Goal: Transaction & Acquisition: Purchase product/service

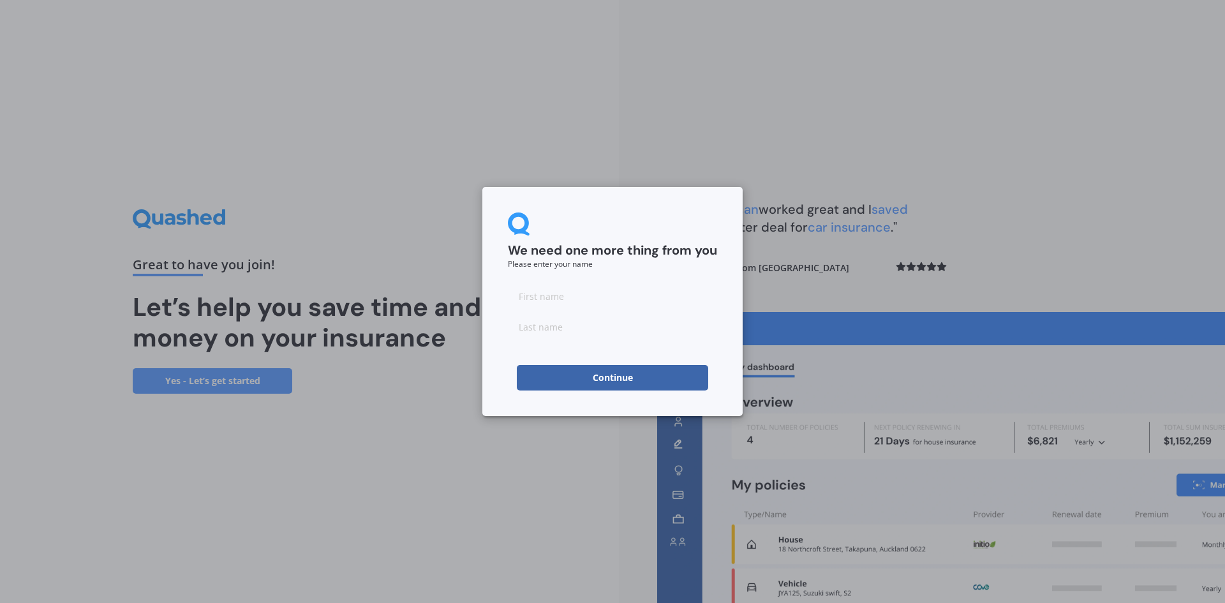
click at [573, 296] on input at bounding box center [612, 296] width 209 height 26
type input "[PERSON_NAME]"
click at [592, 325] on input at bounding box center [612, 327] width 209 height 26
type input "Masters"
click at [623, 376] on button "Continue" at bounding box center [612, 378] width 191 height 26
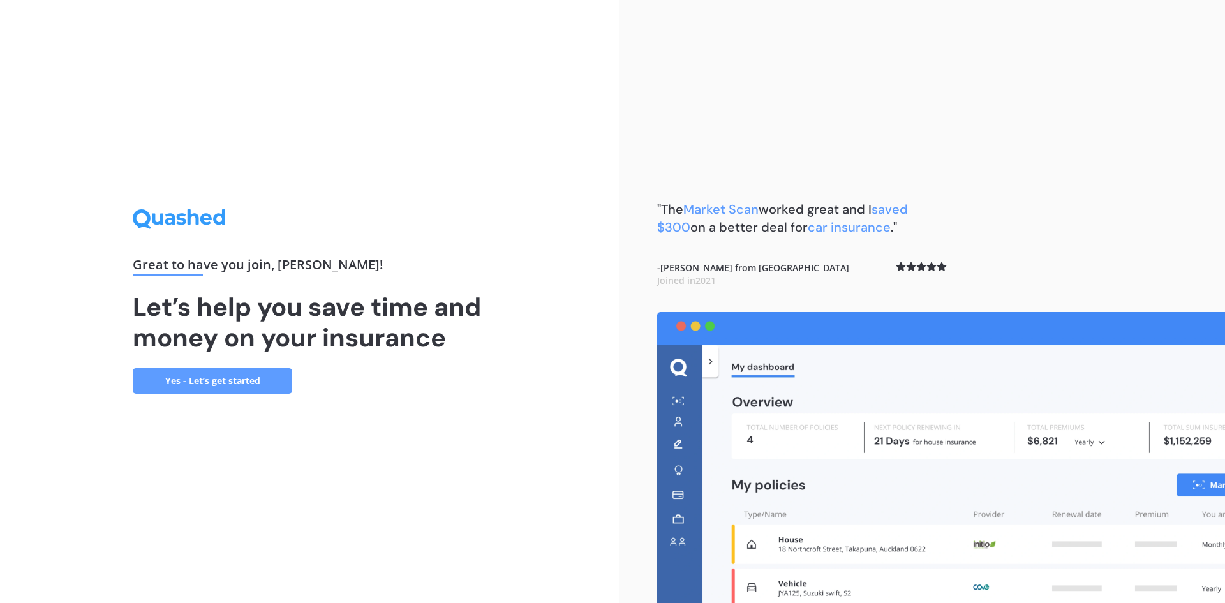
click at [216, 373] on link "Yes - Let’s get started" at bounding box center [213, 381] width 160 height 26
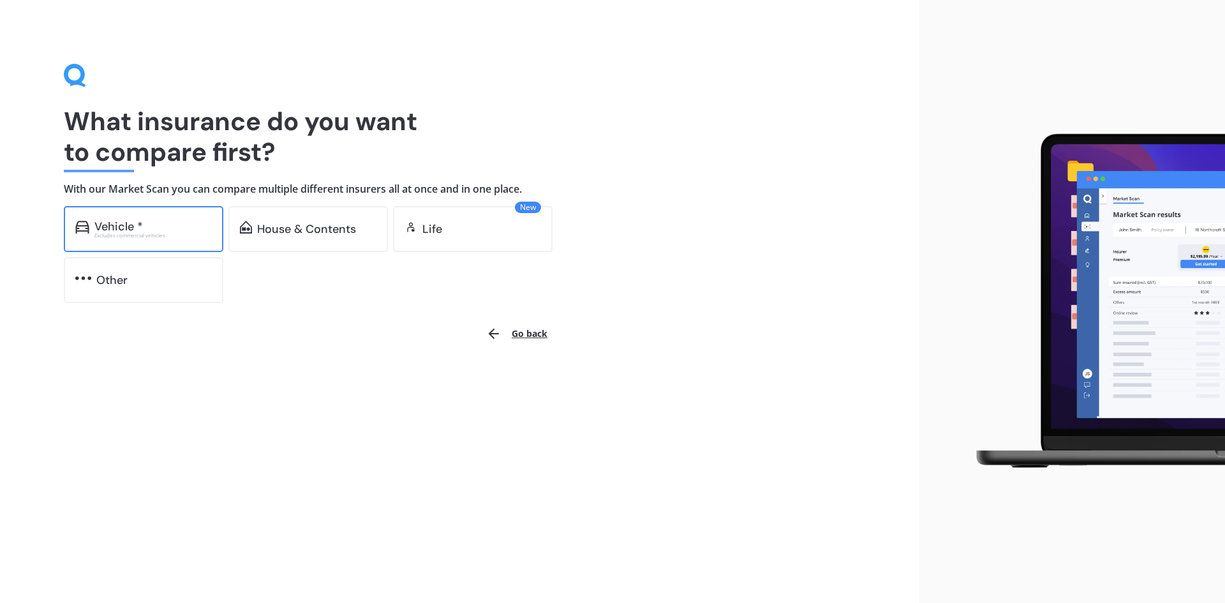
click at [155, 238] on div "Excludes commercial vehicles" at bounding box center [152, 235] width 117 height 5
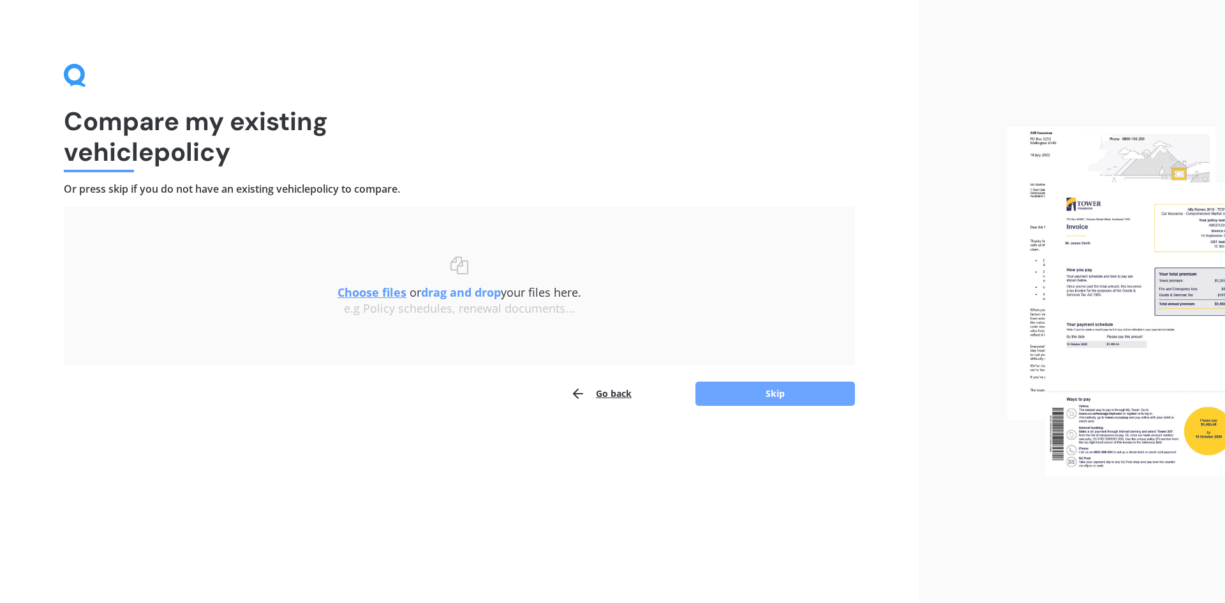
click at [761, 388] on button "Skip" at bounding box center [775, 394] width 160 height 24
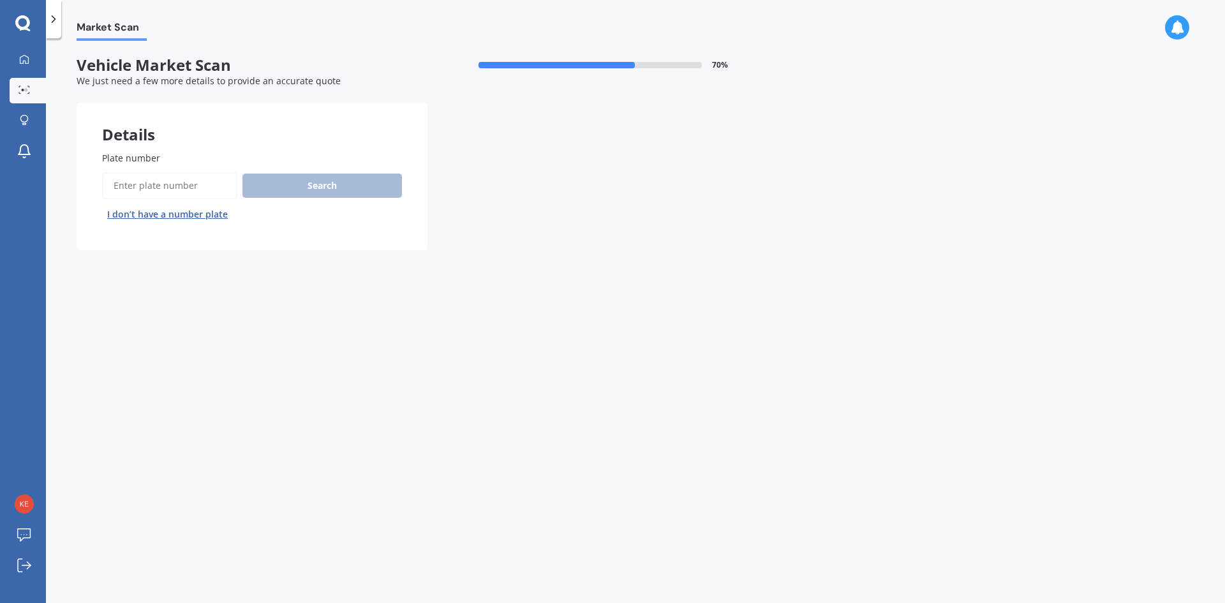
click at [191, 173] on input "Plate number" at bounding box center [169, 185] width 135 height 27
type input "FFL556"
click at [306, 179] on button "Search" at bounding box center [322, 186] width 160 height 24
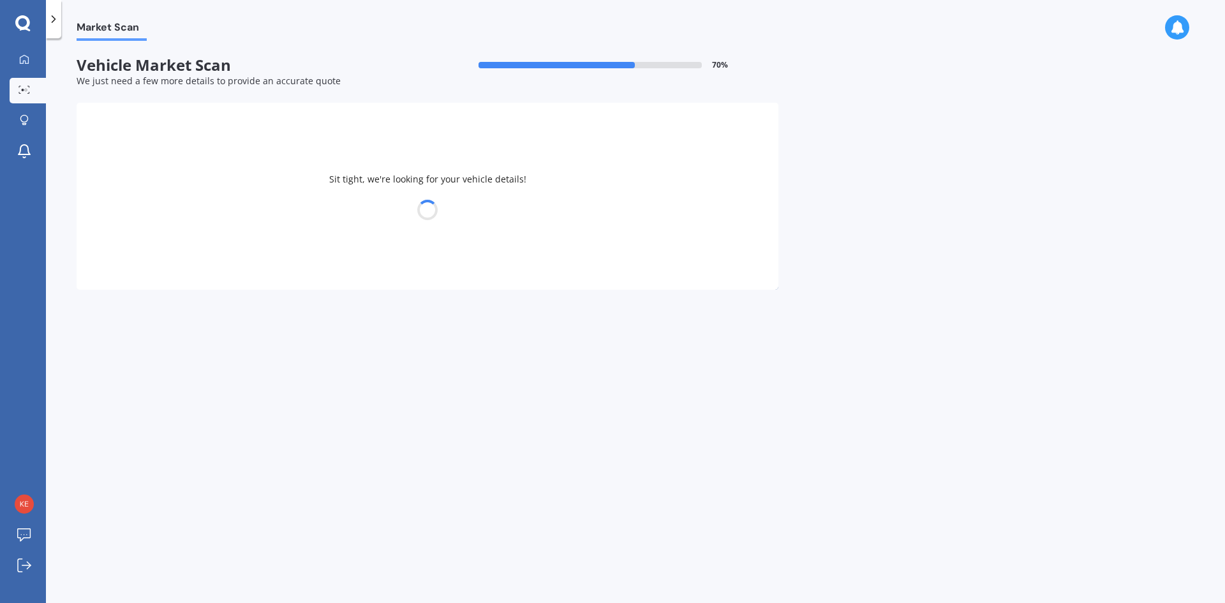
select select "SUZUKI"
select select "SWIFT"
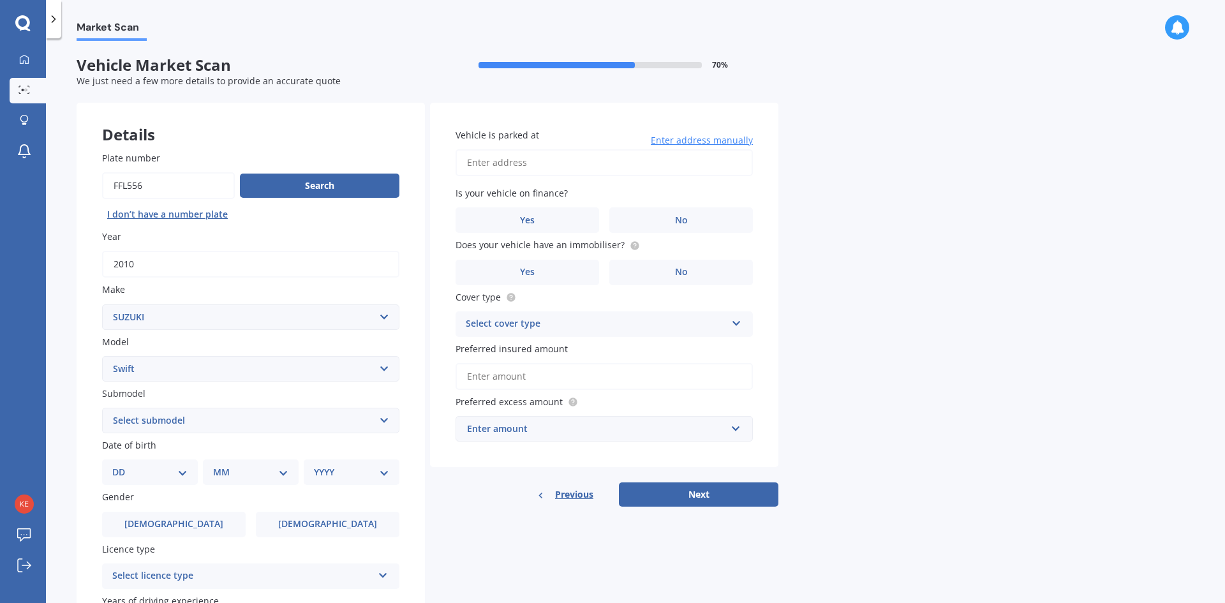
click at [123, 185] on input "Plate number" at bounding box center [168, 185] width 133 height 27
type input "FPL556"
click at [298, 191] on button "Search" at bounding box center [320, 186] width 160 height 24
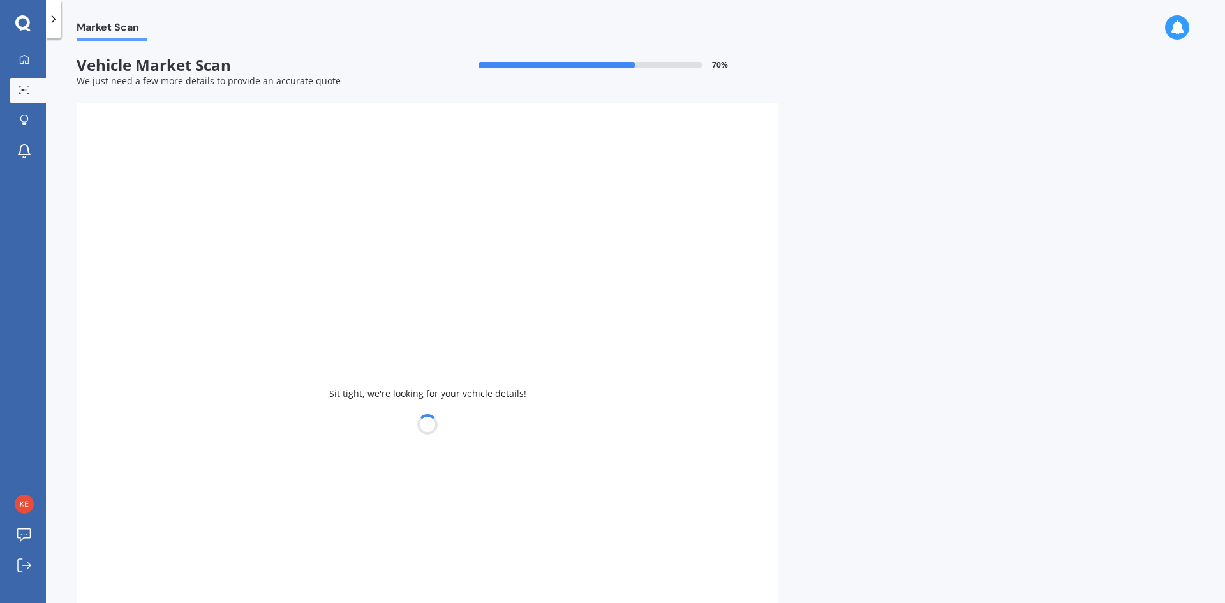
select select "FORD"
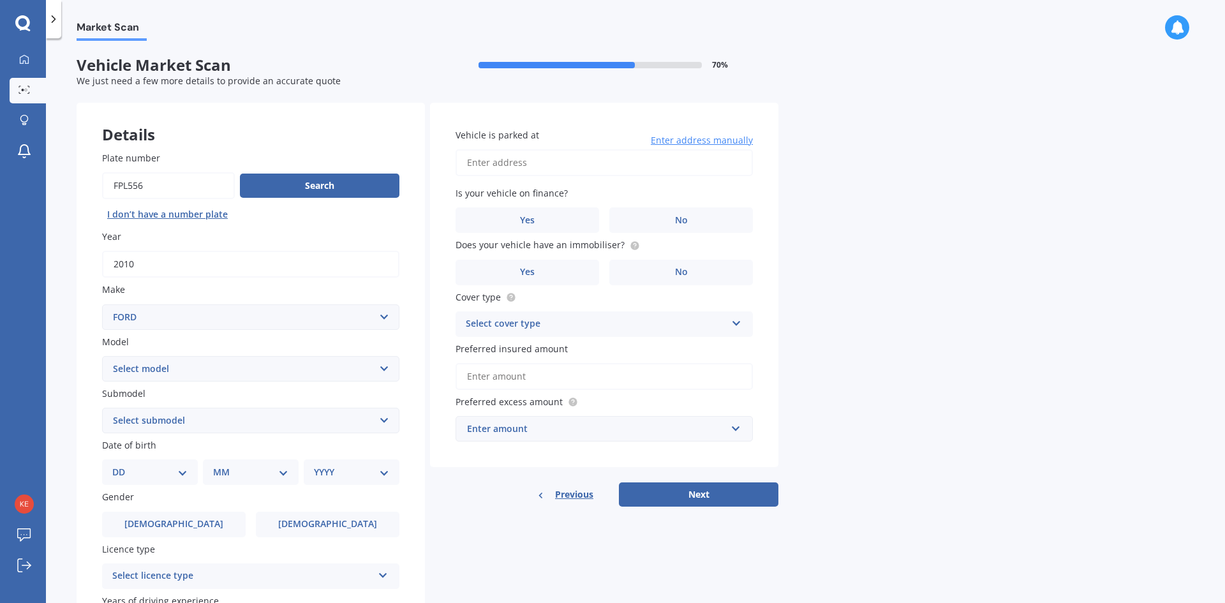
click at [302, 376] on select "Select model Bronco 4WD C-MAX Capri Cortina Courier Econovan Ecosport Endura Es…" at bounding box center [250, 369] width 297 height 26
select select "RANGER"
click at [102, 356] on select "Select model Bronco 4WD C-MAX Capri Cortina Courier Econovan Ecosport Endura Es…" at bounding box center [250, 369] width 297 height 26
click at [186, 420] on select "Select submodel 4X2 3.2 Litre Turbo Diesel 4X2 XL 2.2 Litre Turbo Diesel 4X2 XL…" at bounding box center [250, 421] width 297 height 26
select select "WILDTRAK"
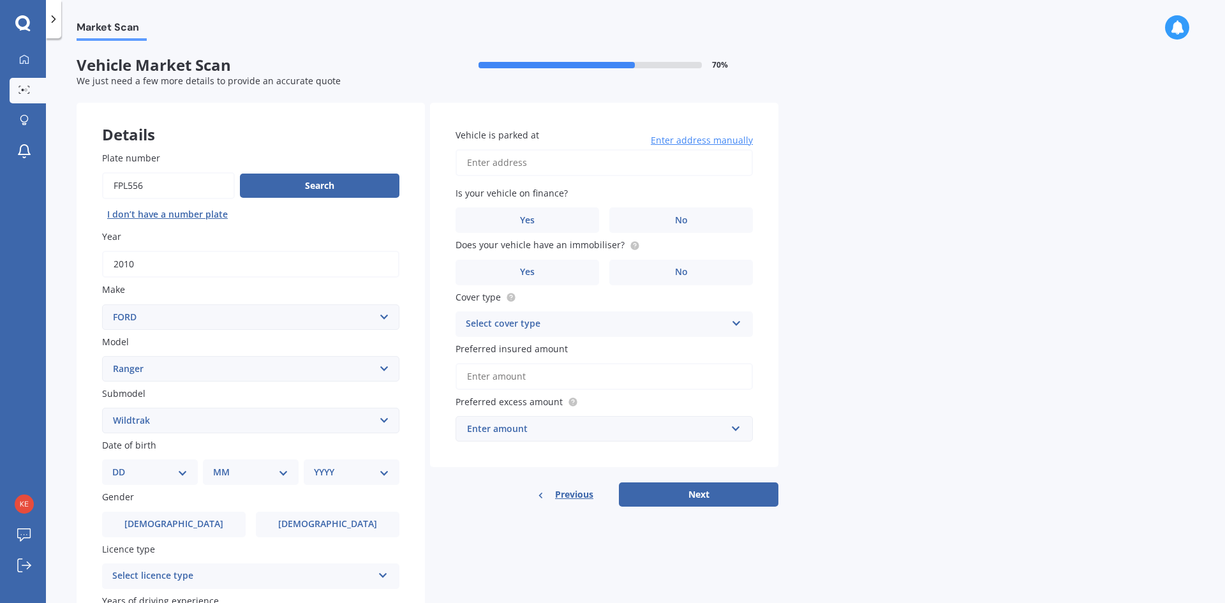
click at [102, 408] on select "Select submodel 4X2 3.2 Litre Turbo Diesel 4X2 XL 2.2 Litre Turbo Diesel 4X2 XL…" at bounding box center [250, 421] width 297 height 26
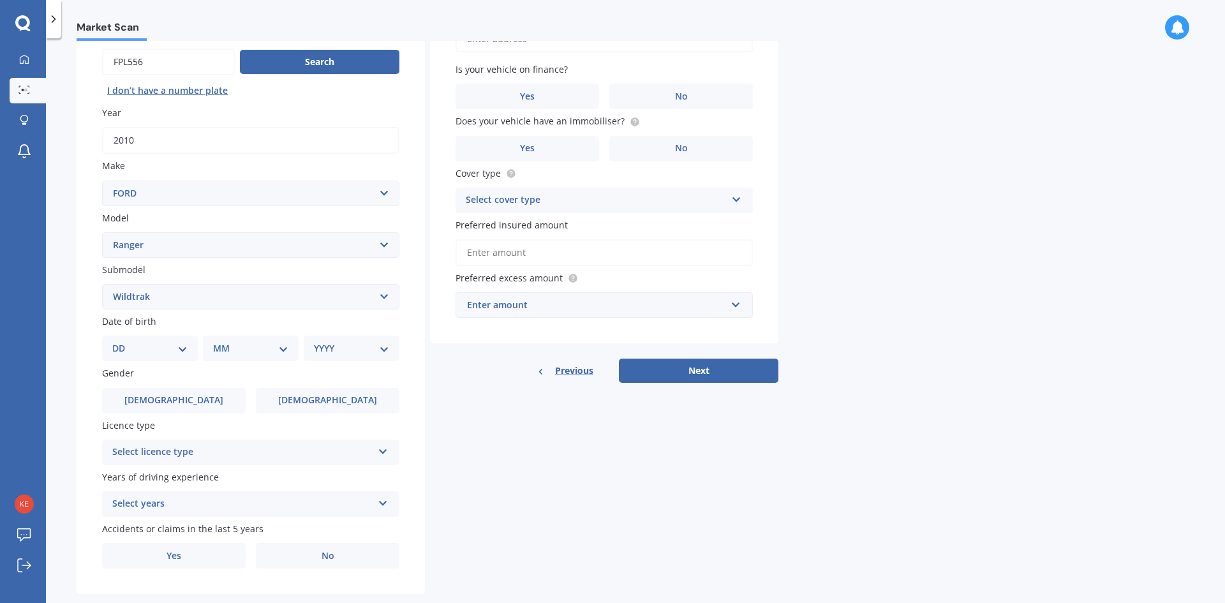
scroll to position [128, 0]
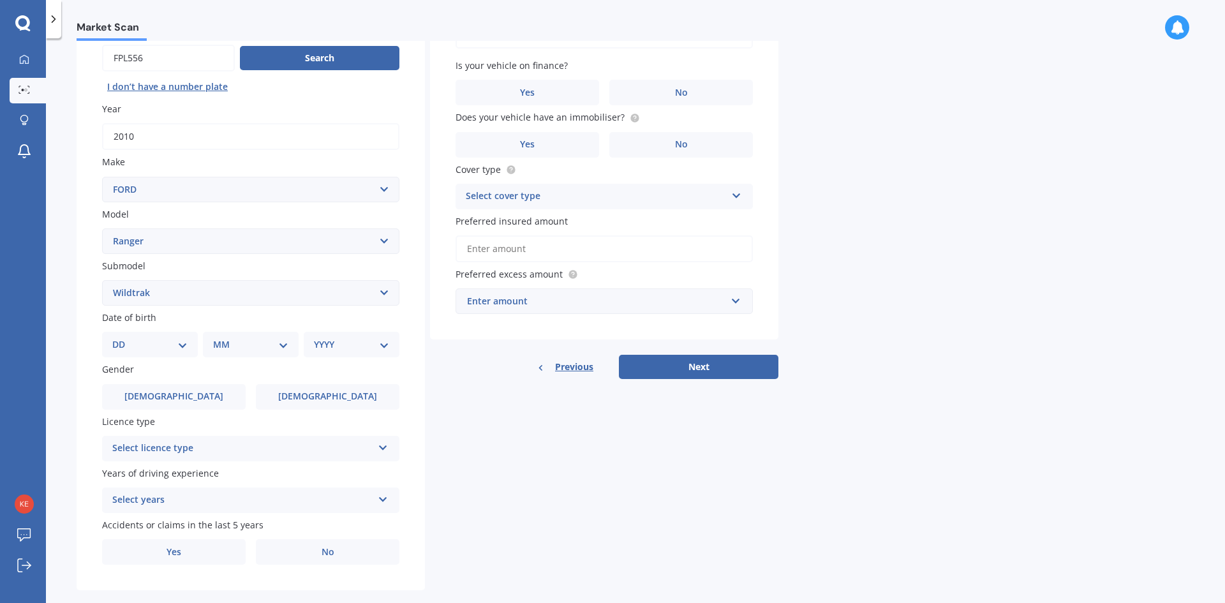
click at [182, 340] on select "DD 01 02 03 04 05 06 07 08 09 10 11 12 13 14 15 16 17 18 19 20 21 22 23 24 25 2…" at bounding box center [149, 345] width 75 height 14
select select "29"
click at [123, 338] on select "DD 01 02 03 04 05 06 07 08 09 10 11 12 13 14 15 16 17 18 19 20 21 22 23 24 25 2…" at bounding box center [149, 345] width 75 height 14
click at [269, 350] on select "MM 01 02 03 04 05 06 07 08 09 10 11 12" at bounding box center [253, 345] width 70 height 14
select select "01"
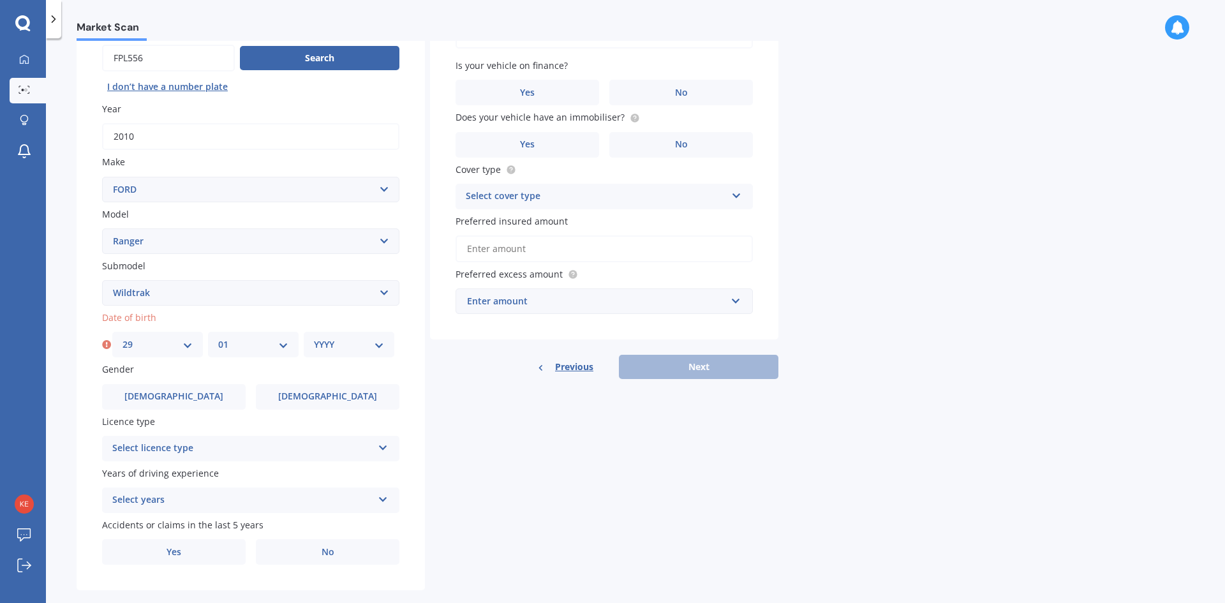
click at [218, 338] on select "MM 01 02 03 04 05 06 07 08 09 10 11 12" at bounding box center [253, 345] width 70 height 14
click at [326, 345] on select "YYYY 2025 2024 2023 2022 2021 2020 2019 2018 2017 2016 2015 2014 2013 2012 2011…" at bounding box center [349, 345] width 70 height 14
select select "2008"
click at [314, 338] on select "YYYY 2025 2024 2023 2022 2021 2020 2019 2018 2017 2016 2015 2014 2013 2012 2011…" at bounding box center [349, 345] width 70 height 14
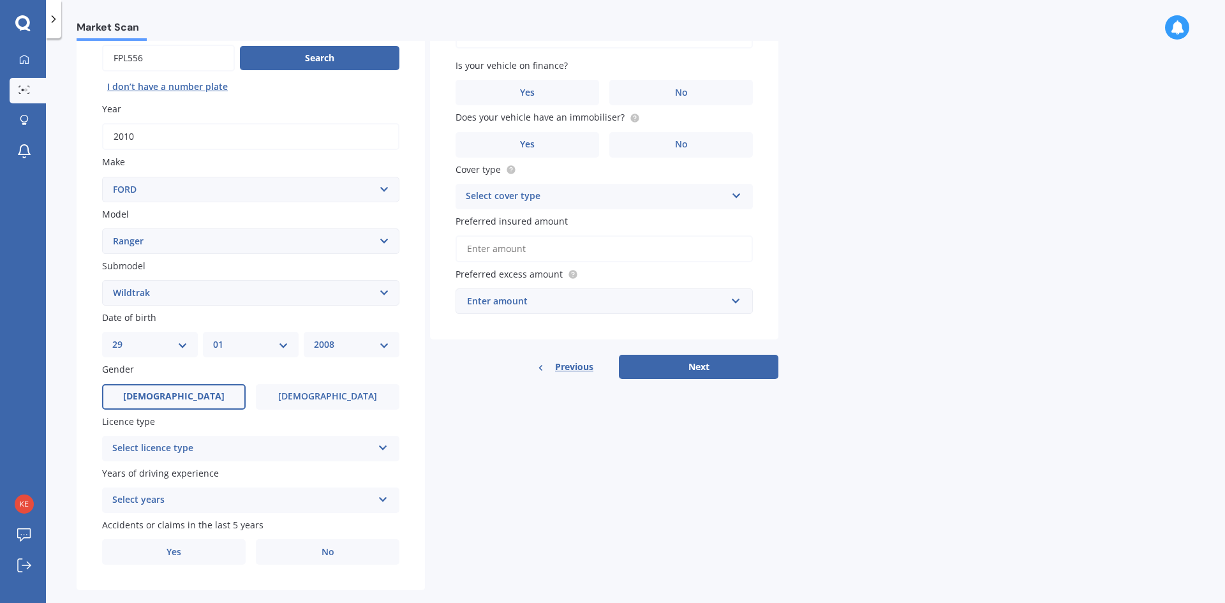
click at [211, 398] on label "Male" at bounding box center [174, 397] width 144 height 26
click at [0, 0] on input "Male" at bounding box center [0, 0] width 0 height 0
click at [221, 452] on div "Select licence type" at bounding box center [242, 448] width 260 height 15
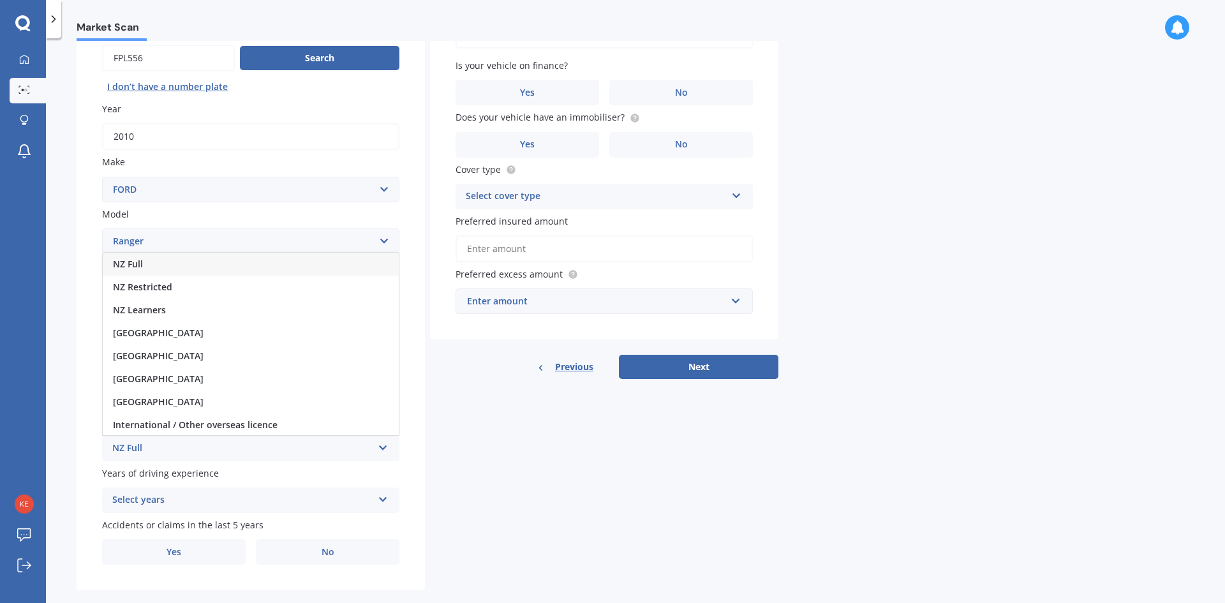
click at [230, 262] on div "NZ Full" at bounding box center [251, 264] width 296 height 23
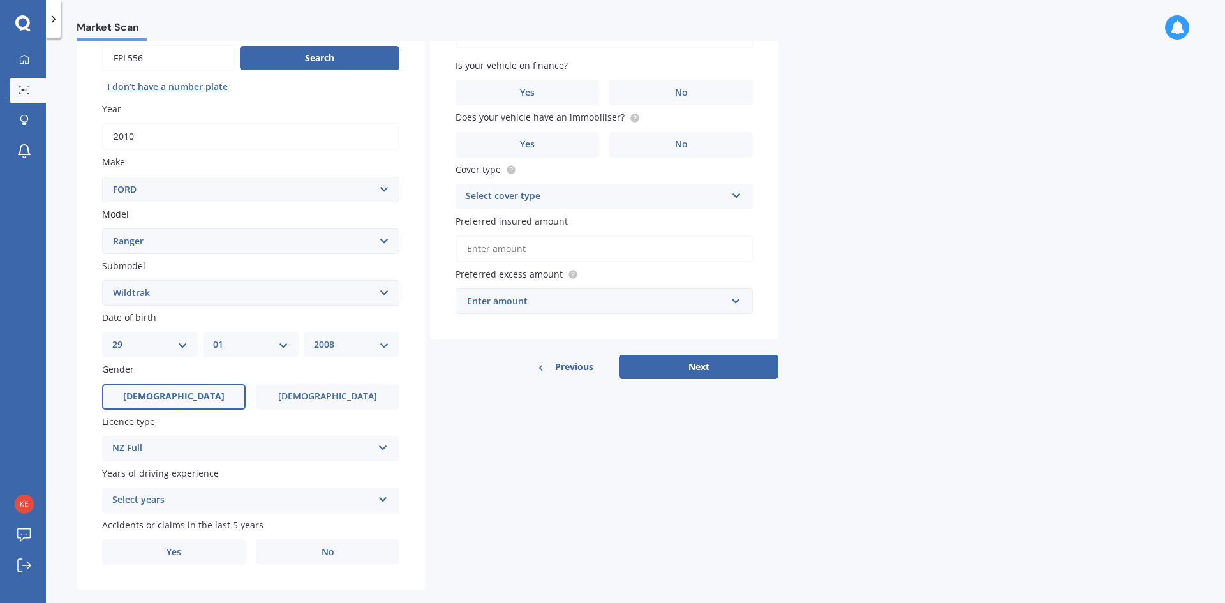
click at [229, 498] on div "Select years" at bounding box center [242, 500] width 260 height 15
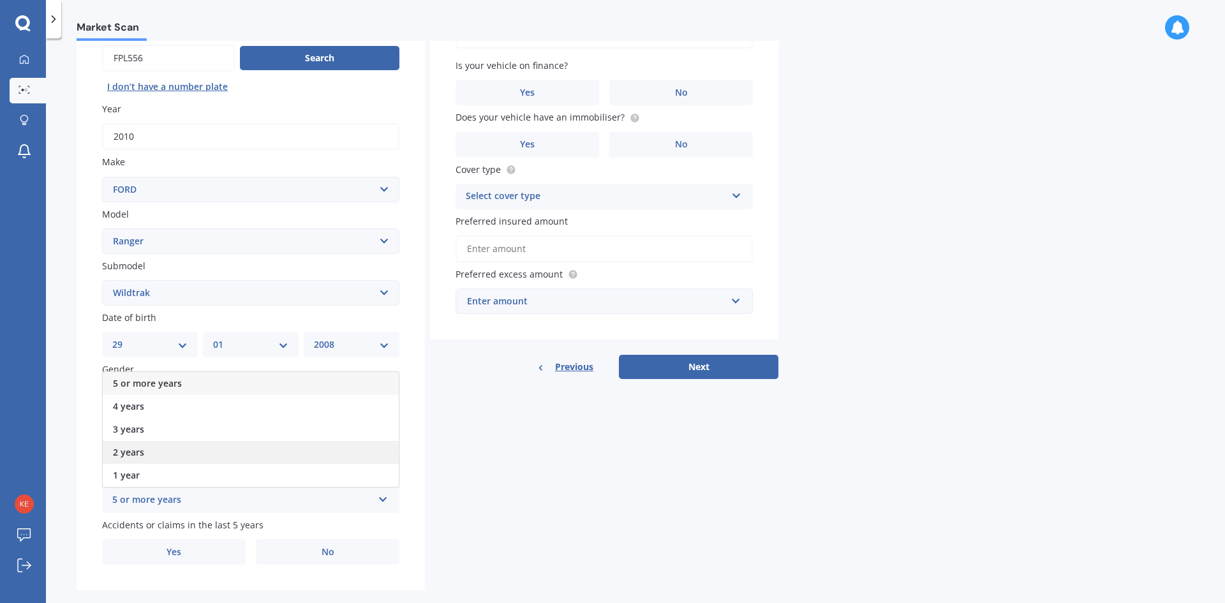
click at [249, 458] on div "2 years" at bounding box center [251, 452] width 296 height 23
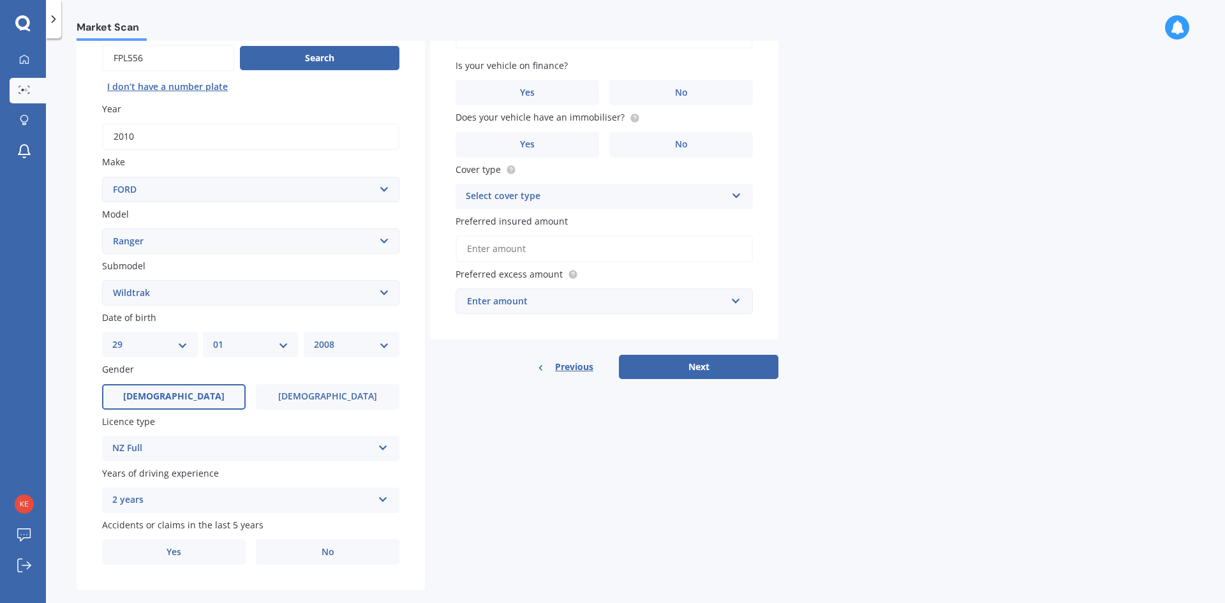
scroll to position [148, 0]
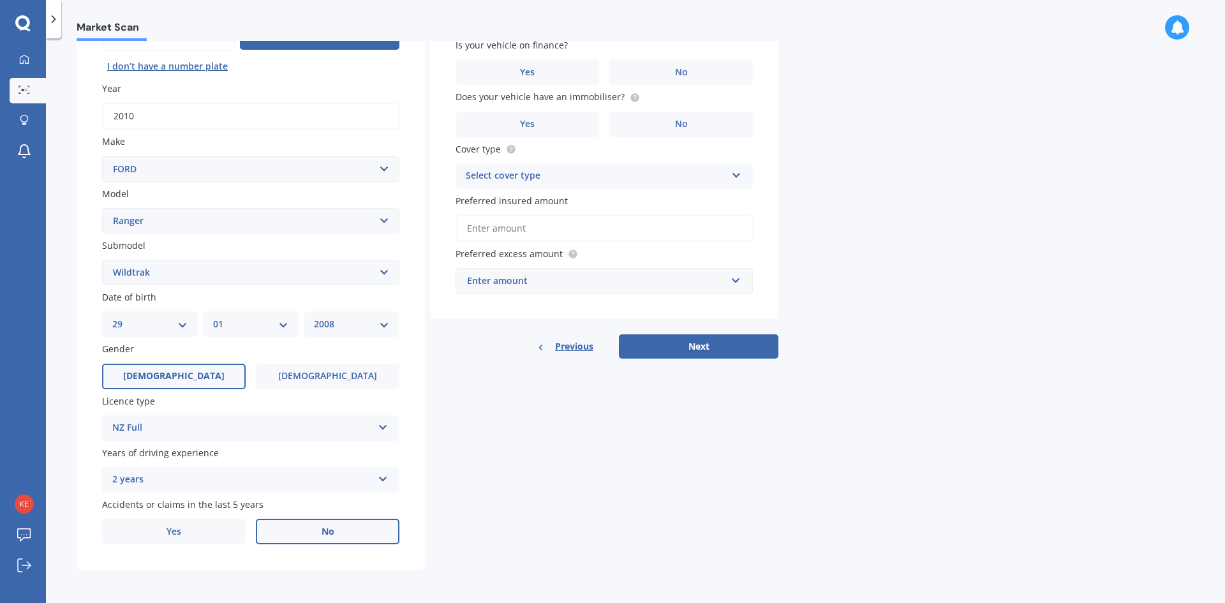
click at [364, 531] on label "No" at bounding box center [328, 532] width 144 height 26
click at [0, 0] on input "No" at bounding box center [0, 0] width 0 height 0
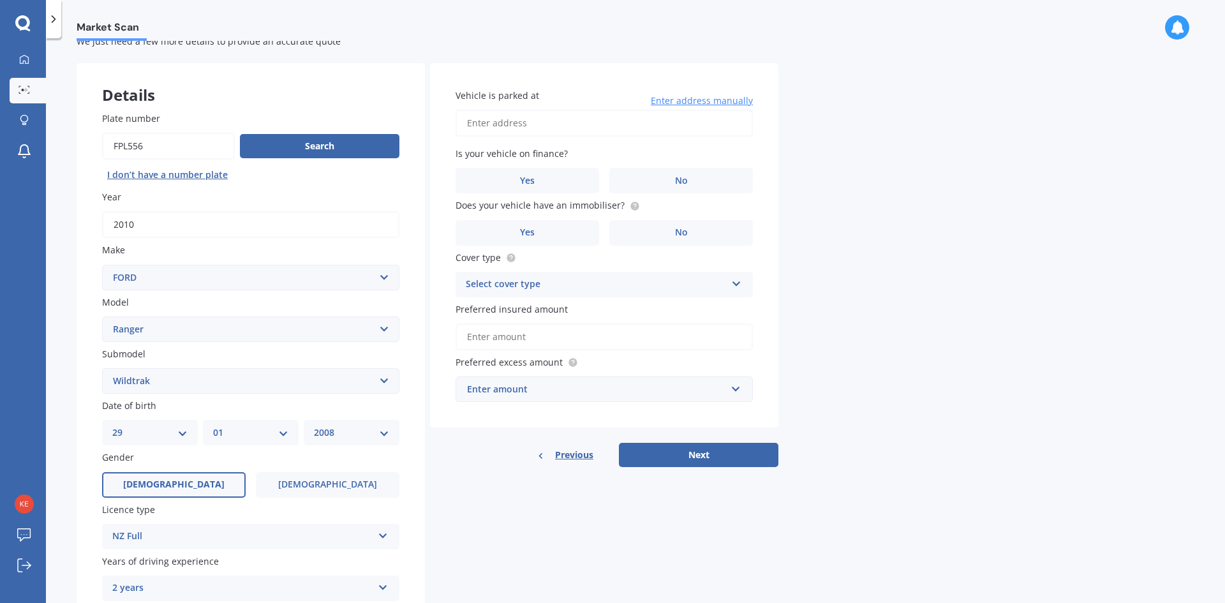
scroll to position [20, 0]
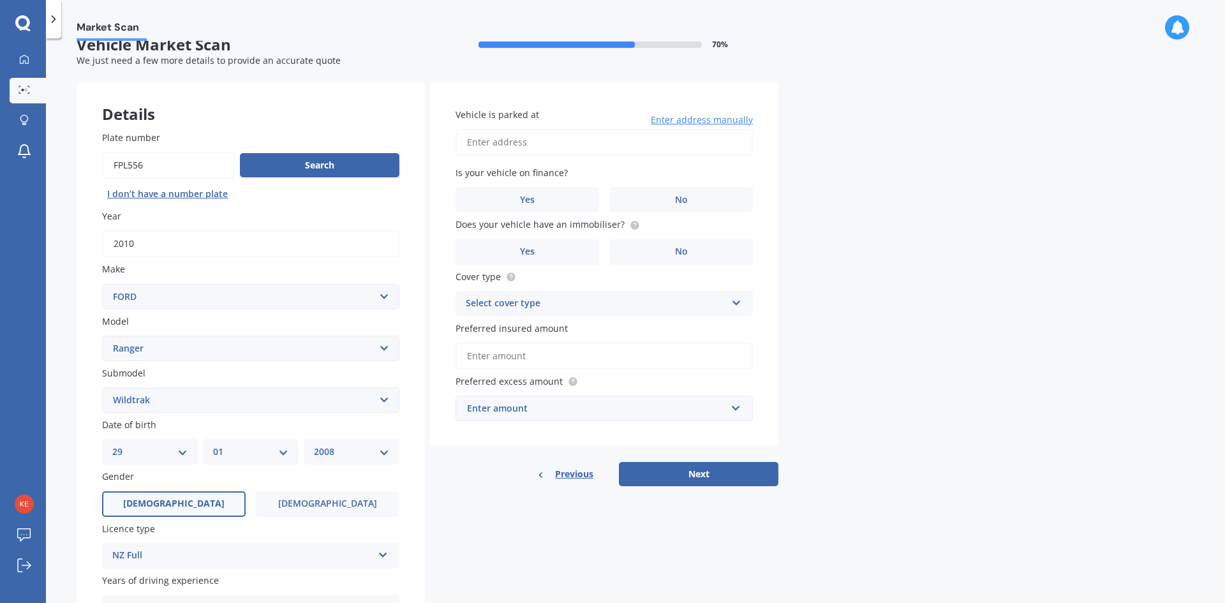
click at [568, 140] on input "Vehicle is parked at" at bounding box center [604, 142] width 297 height 27
type input "1349 Taihape Road, Sherenden 4179"
click at [708, 207] on label "No" at bounding box center [681, 200] width 144 height 26
click at [0, 0] on input "No" at bounding box center [0, 0] width 0 height 0
click at [576, 250] on label "Yes" at bounding box center [528, 252] width 144 height 26
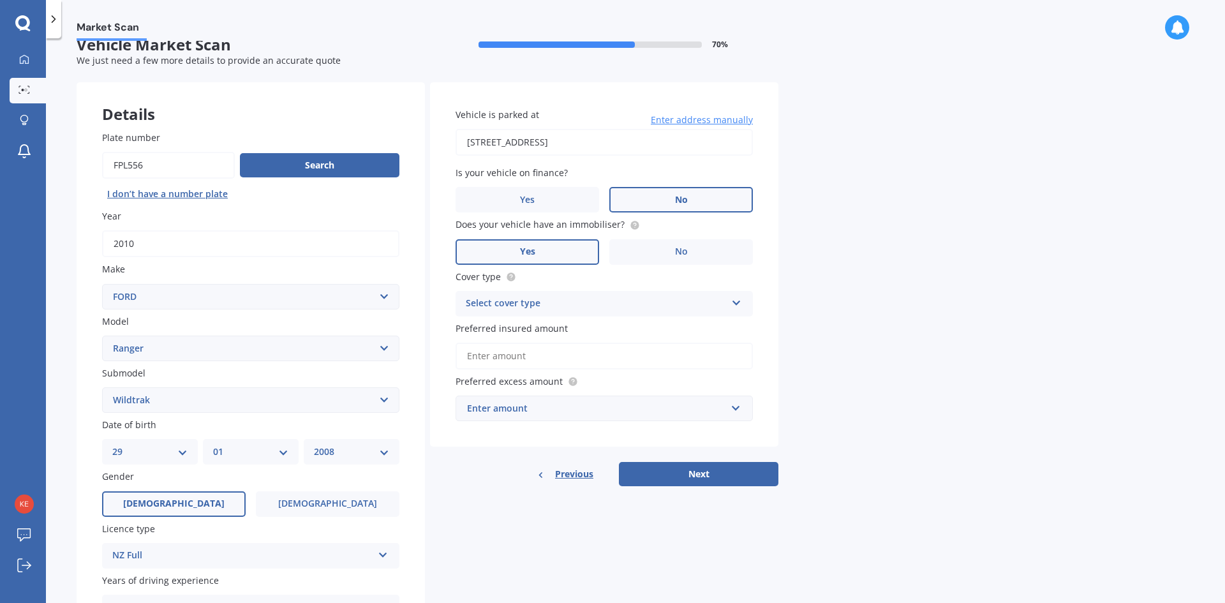
click at [0, 0] on input "Yes" at bounding box center [0, 0] width 0 height 0
click at [581, 304] on div "Select cover type" at bounding box center [596, 303] width 260 height 15
click at [516, 328] on span "Comprehensive" at bounding box center [500, 328] width 68 height 12
click at [587, 363] on input "Preferred insured amount" at bounding box center [604, 356] width 297 height 27
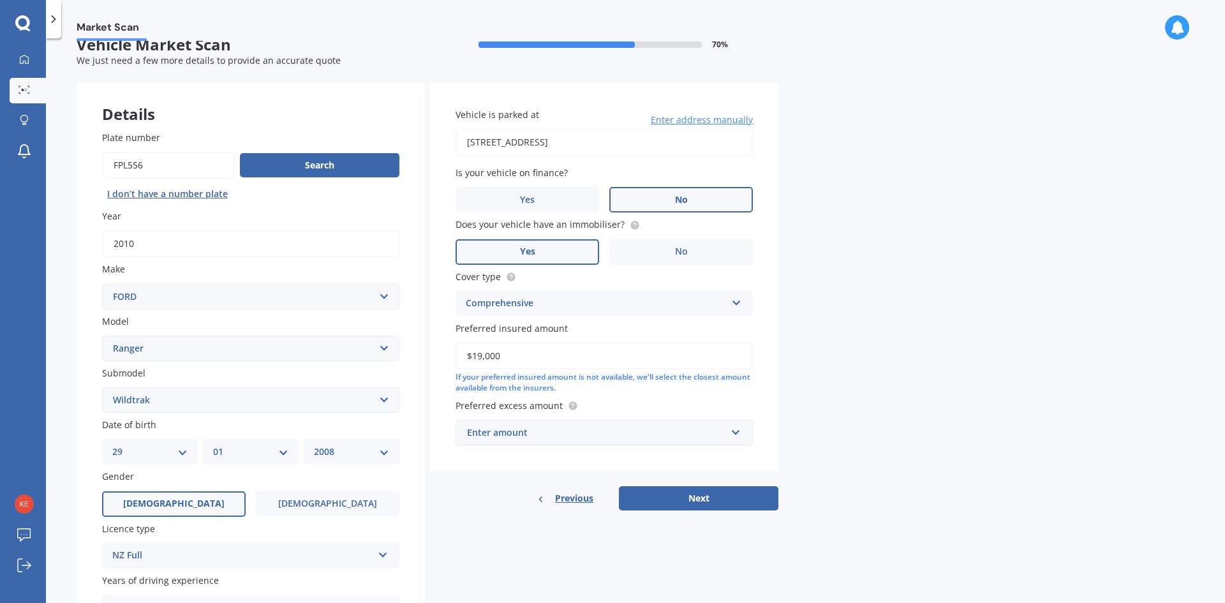
type input "$19,000"
click at [604, 435] on div "Enter amount" at bounding box center [596, 433] width 259 height 14
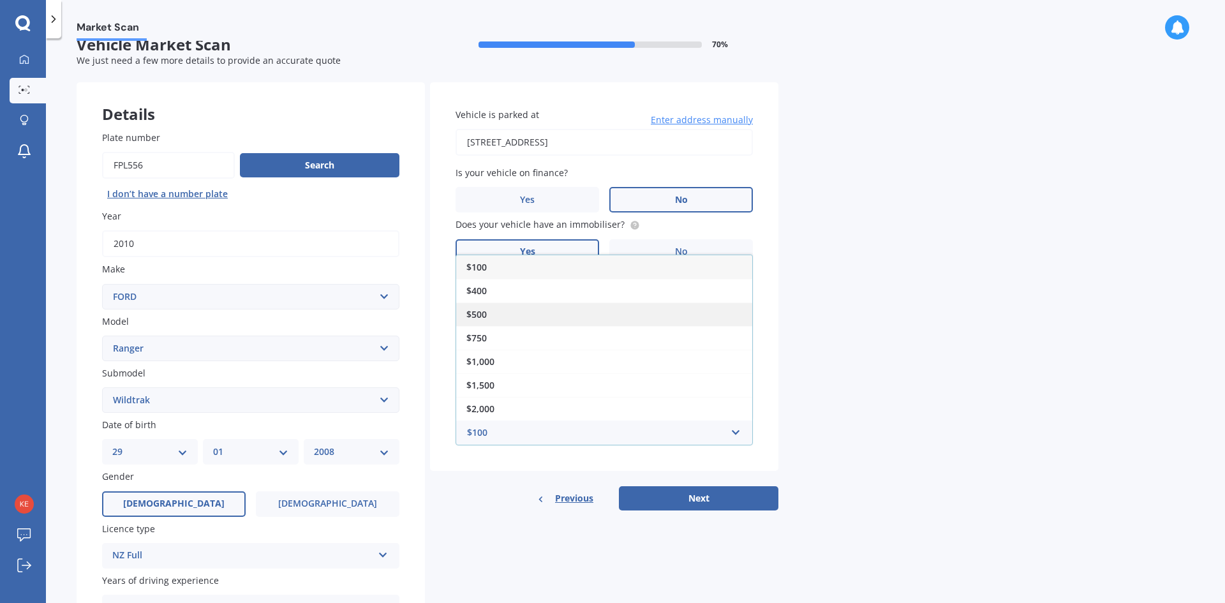
click at [593, 313] on div "$500" at bounding box center [604, 314] width 296 height 24
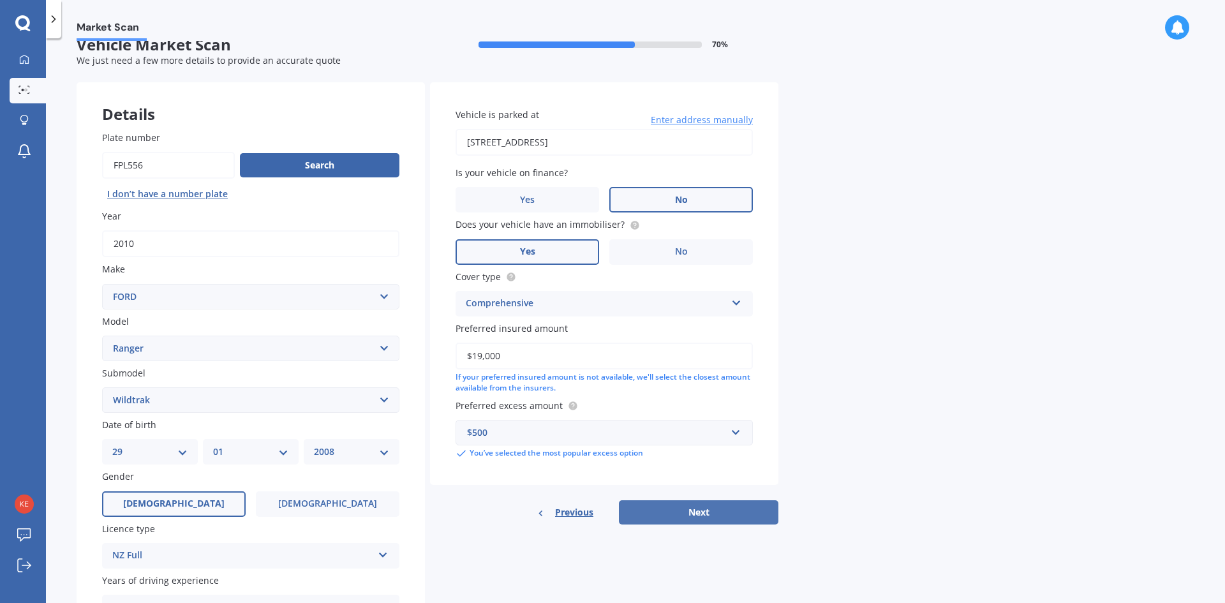
click at [710, 508] on button "Next" at bounding box center [699, 512] width 160 height 24
select select "29"
select select "01"
select select "2008"
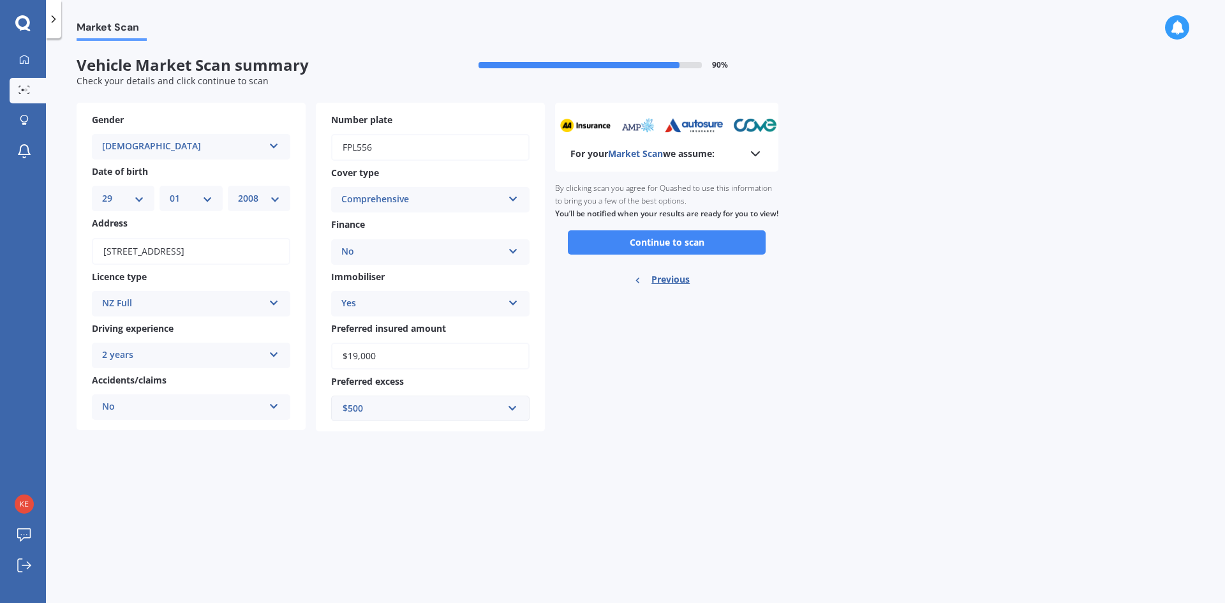
scroll to position [0, 0]
click at [757, 150] on icon at bounding box center [755, 153] width 15 height 15
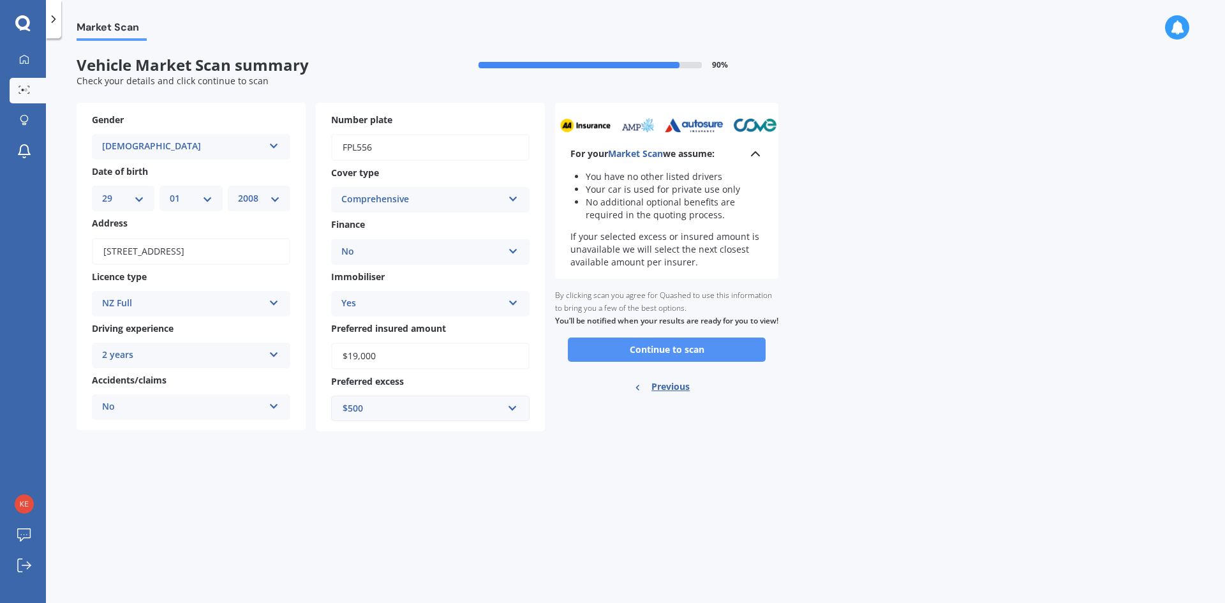
click at [702, 362] on button "Continue to scan" at bounding box center [667, 350] width 198 height 24
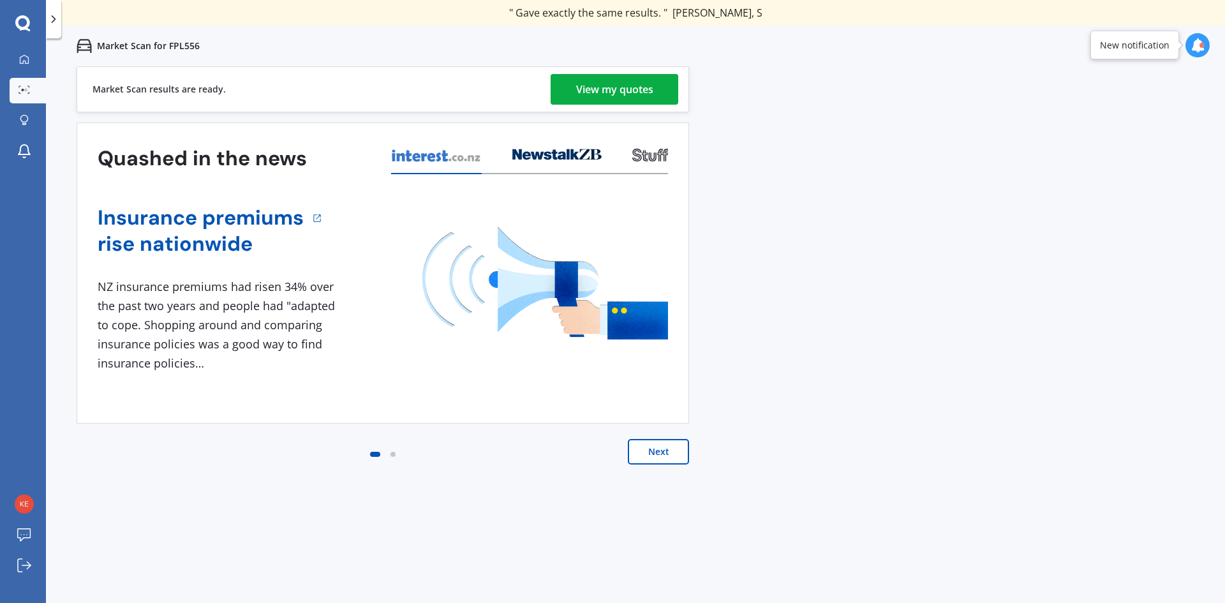
click at [625, 85] on div "View my quotes" at bounding box center [614, 89] width 77 height 31
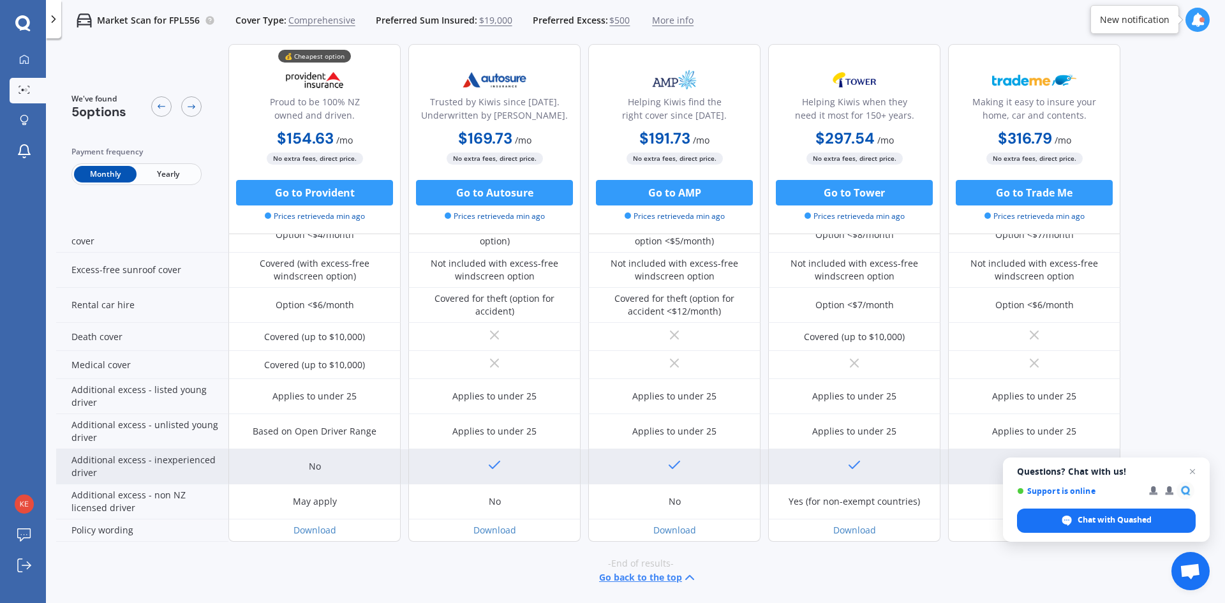
scroll to position [435, 0]
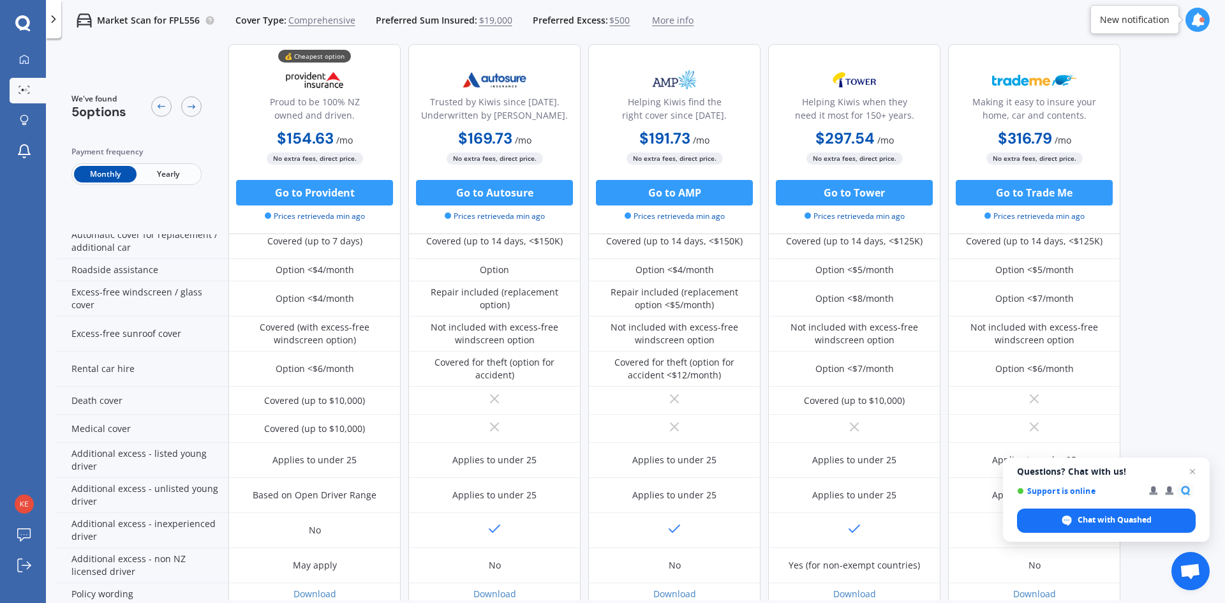
click at [177, 180] on span "Yearly" at bounding box center [168, 174] width 63 height 17
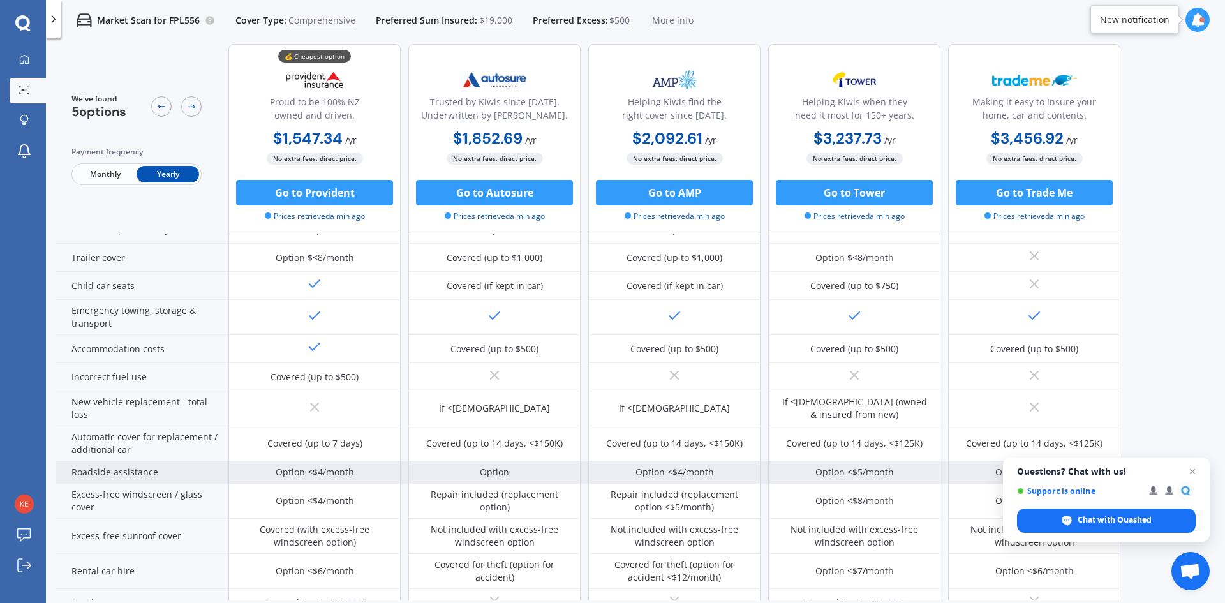
scroll to position [255, 0]
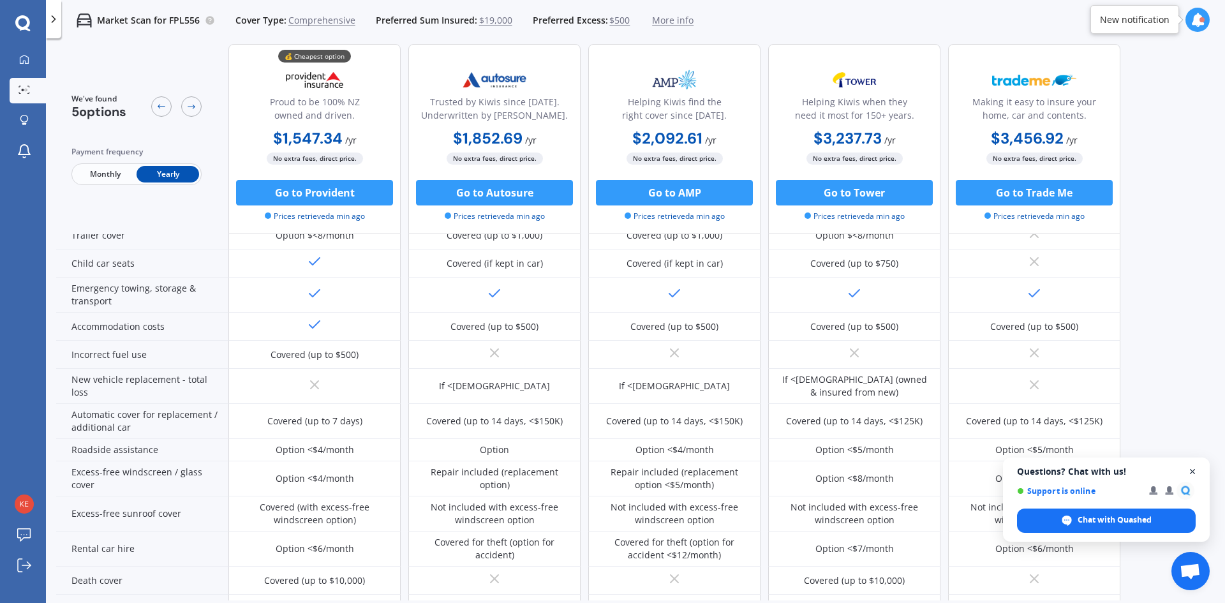
click at [1193, 472] on span "Open chat" at bounding box center [1193, 472] width 16 height 16
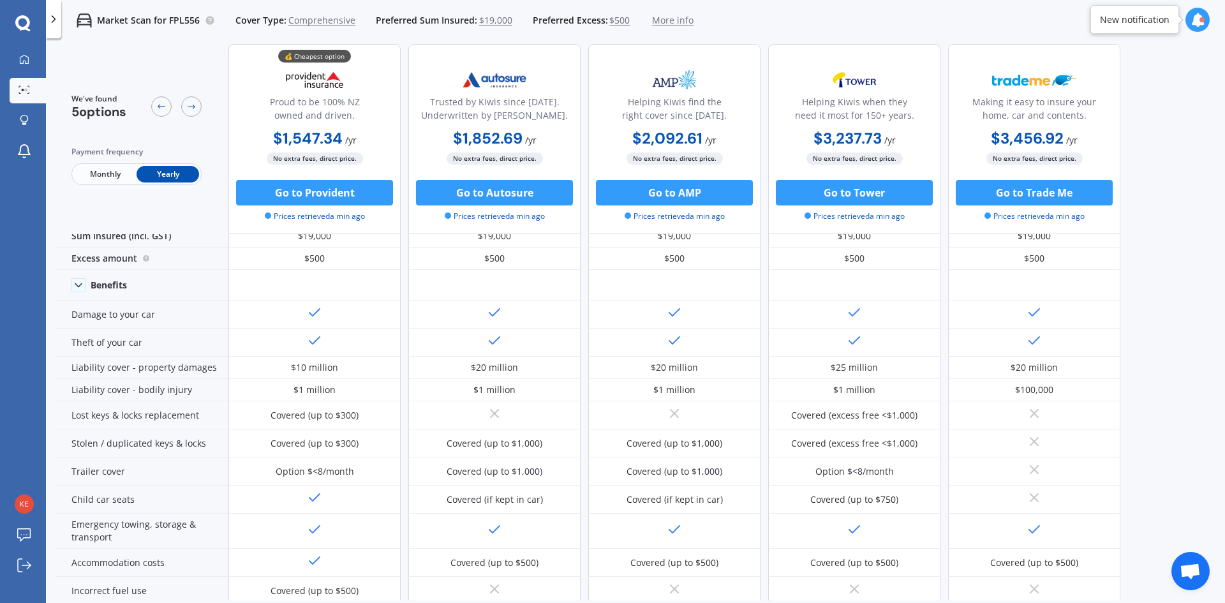
scroll to position [0, 0]
